Goal: Task Accomplishment & Management: Complete application form

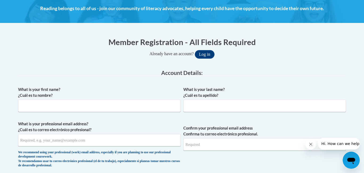
scroll to position [80, 0]
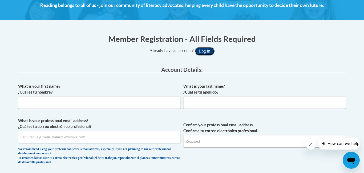
click at [203, 54] on button "Log in" at bounding box center [205, 51] width 20 height 9
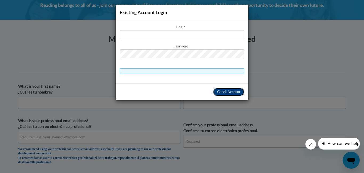
click at [222, 92] on span "Check Account" at bounding box center [228, 92] width 23 height 4
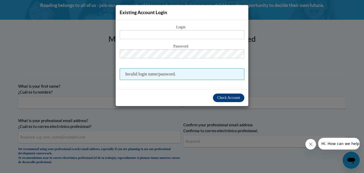
click at [280, 37] on div "Existing Account Login Login Password Invalid login name/password. Check Account" at bounding box center [182, 86] width 364 height 173
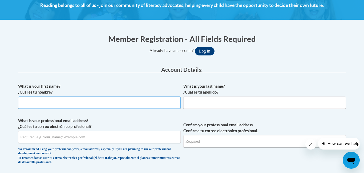
click at [65, 98] on input "What is your first name? ¿Cuál es tu nombre?" at bounding box center [99, 103] width 163 height 12
type input "[PERSON_NAME]"
click at [67, 140] on input "What is your professional email address? ¿Cuál es tu correo electrónico profesi…" at bounding box center [99, 137] width 163 height 12
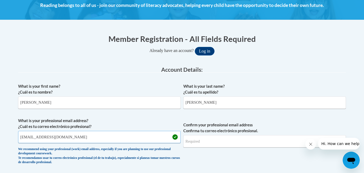
type input "[EMAIL_ADDRESS][DOMAIN_NAME]"
click at [200, 144] on input "Confirm your professional email address Confirma tu correo electrónico profesio…" at bounding box center [265, 141] width 163 height 12
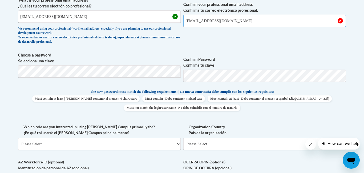
scroll to position [202, 0]
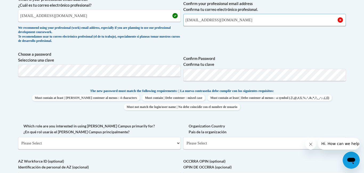
type input "[EMAIL_ADDRESS][DOMAIN_NAME]"
